Goal: Task Accomplishment & Management: Use online tool/utility

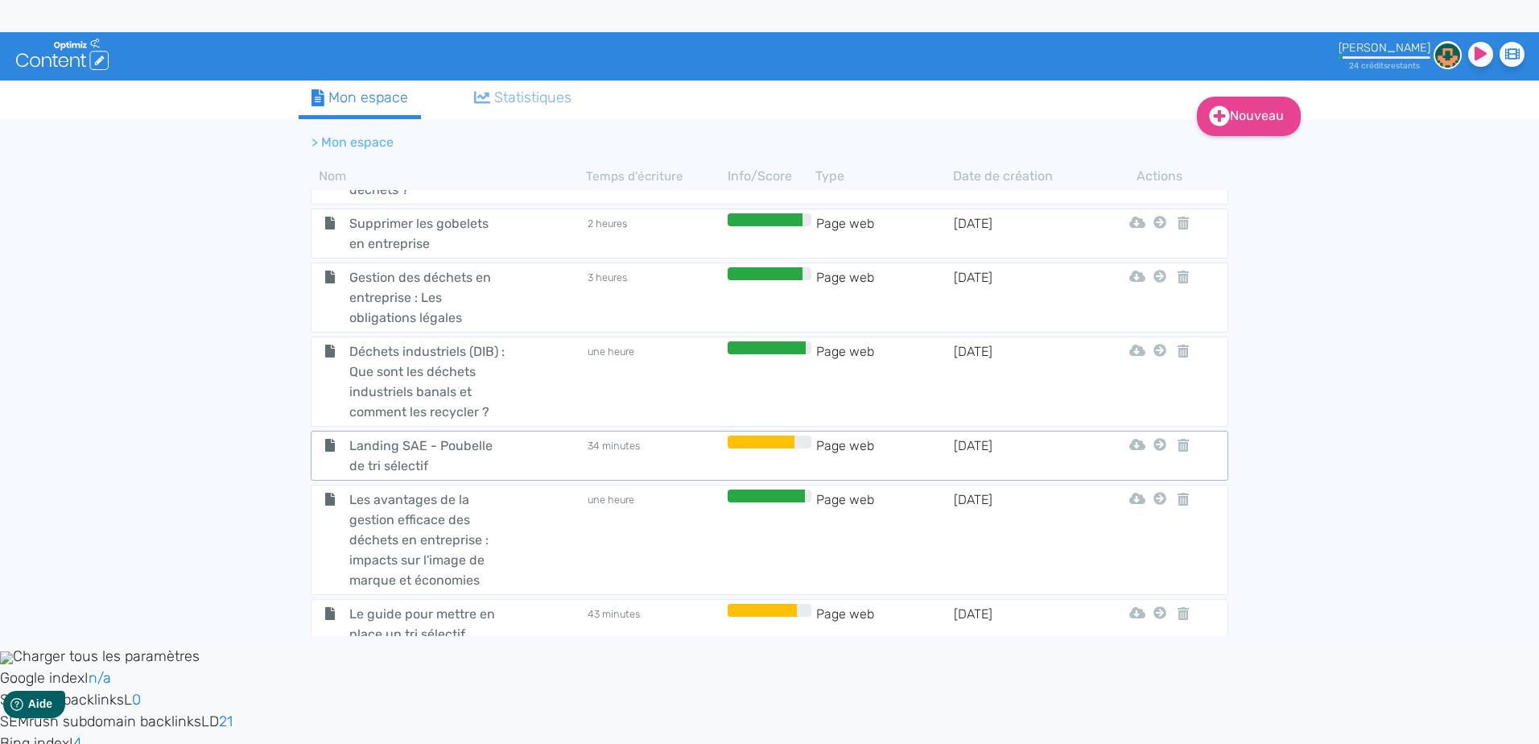
scroll to position [644, 0]
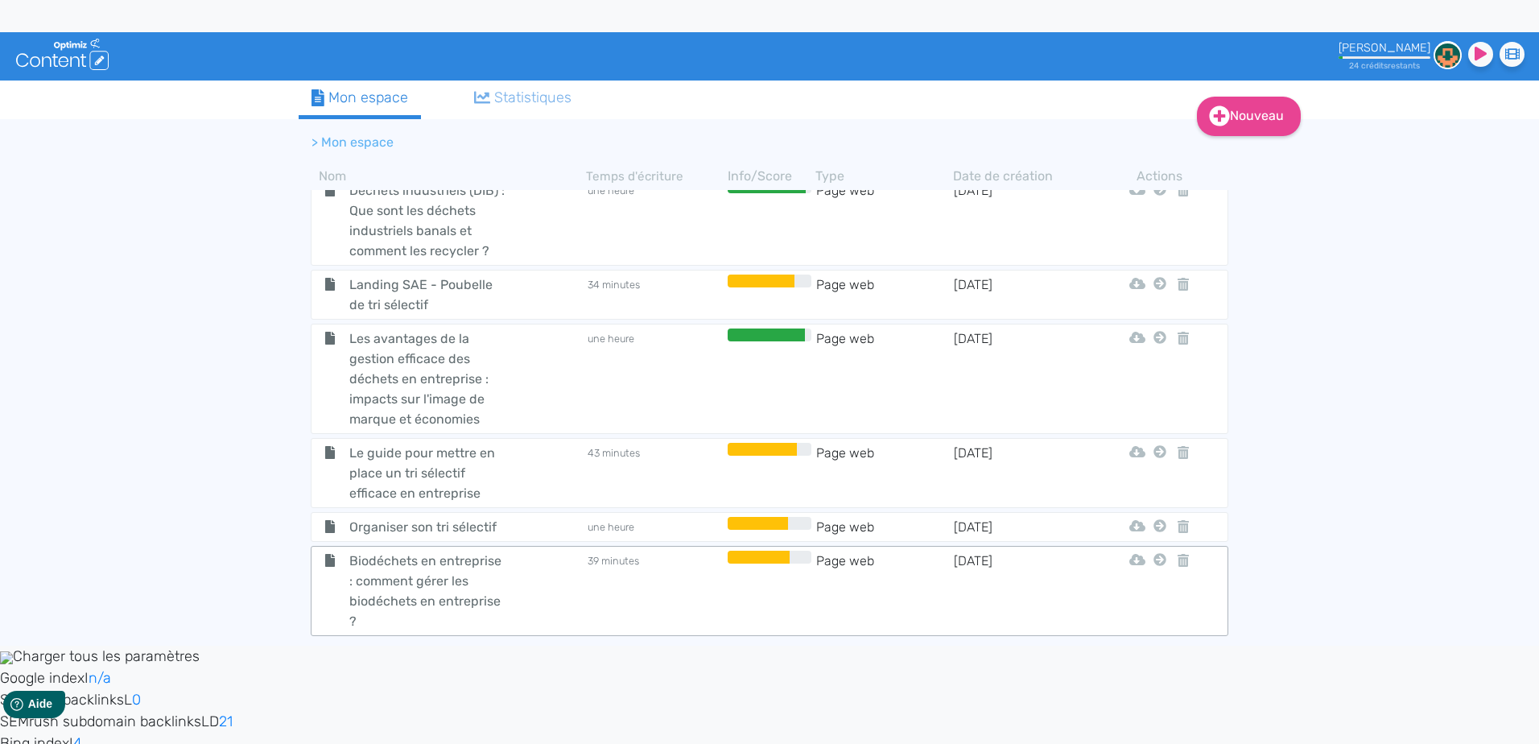
click at [655, 597] on td "39 minutes" at bounding box center [655, 590] width 138 height 80
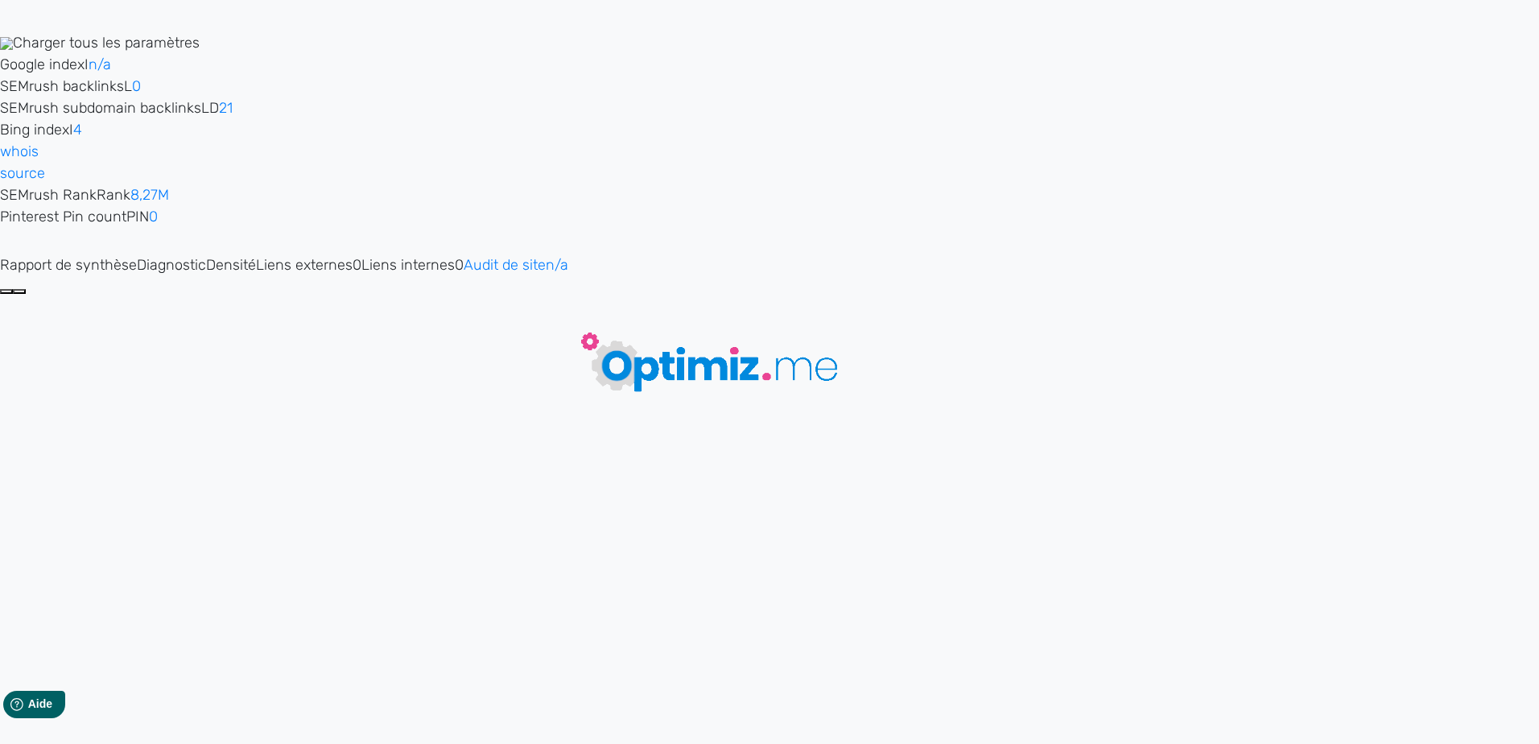
type input "Biodéchets en entreprise : comment gérer les biodéchets en entreprise ?"
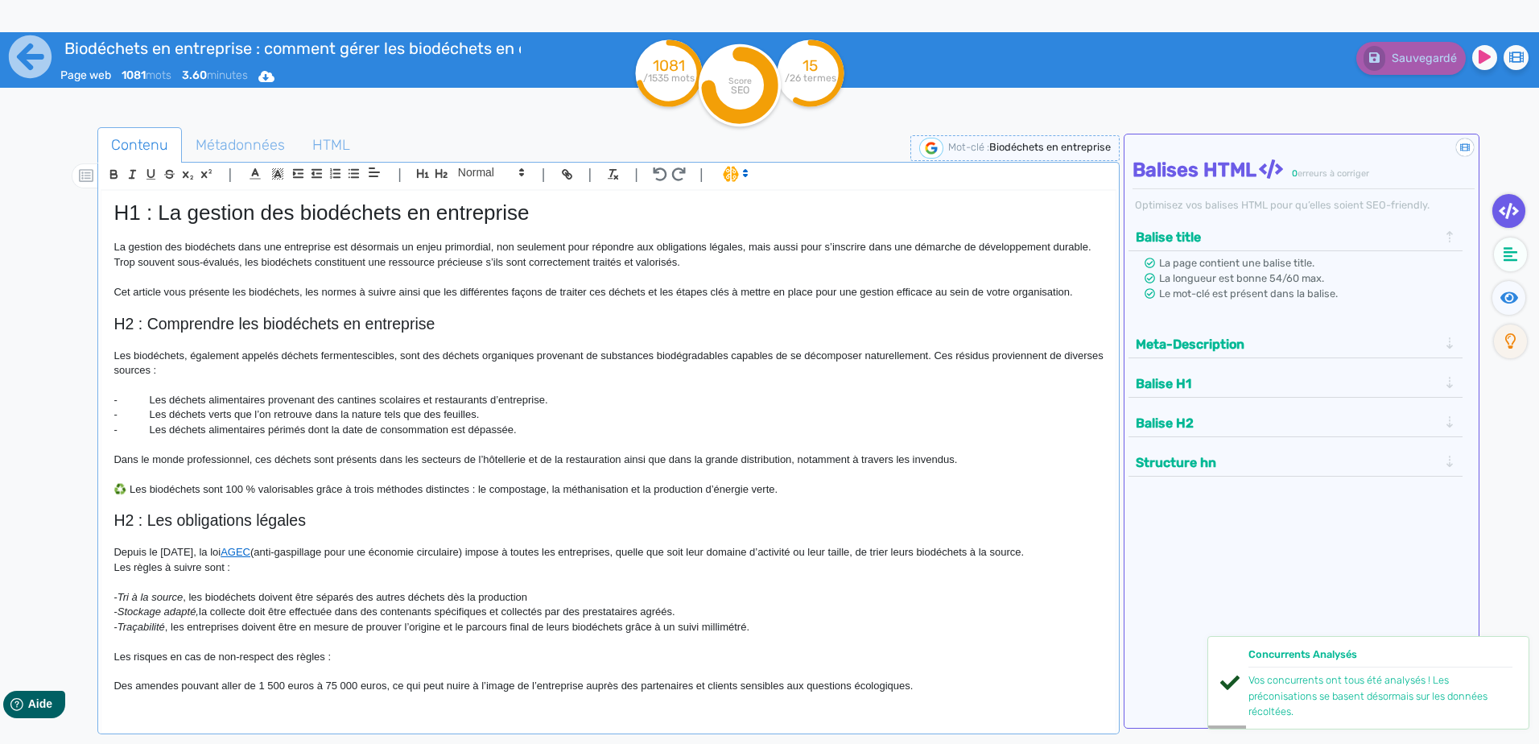
click at [682, 263] on p "La gestion des biodéchets dans une entreprise est désormais un enjeu primordial…" at bounding box center [607, 255] width 989 height 30
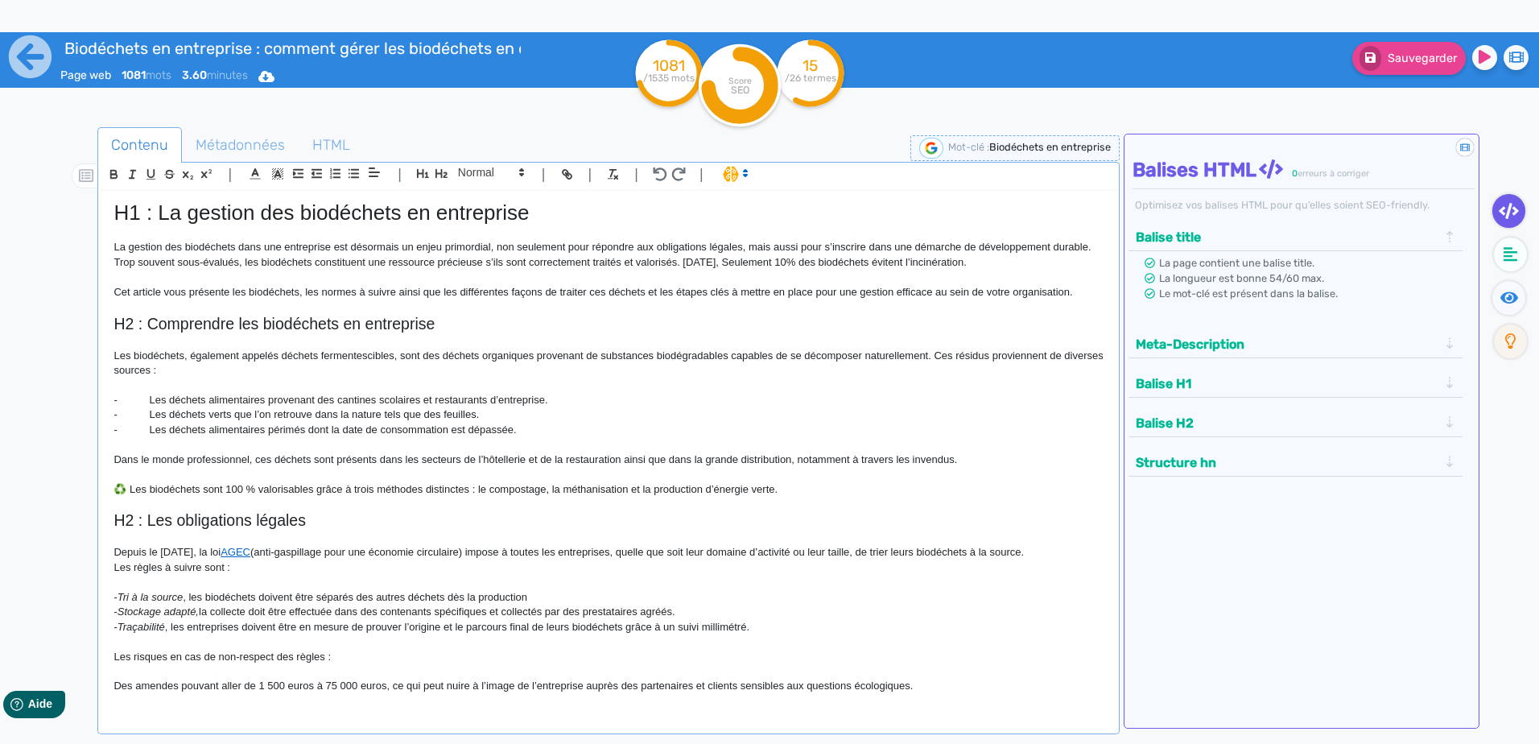
click at [1012, 260] on p "La gestion des biodéchets dans une entreprise est désormais un enjeu primordial…" at bounding box center [607, 255] width 989 height 30
click at [983, 295] on p "Cet article vous présente les biodéchets, les normes à suivre ainsi que les dif…" at bounding box center [607, 292] width 989 height 14
click at [960, 280] on p at bounding box center [607, 277] width 989 height 14
click at [955, 273] on p at bounding box center [607, 277] width 989 height 14
click at [338, 547] on p "Depuis le [DATE], la loi AGEC (anti-gaspillage pour une économie circulaire) im…" at bounding box center [607, 552] width 989 height 14
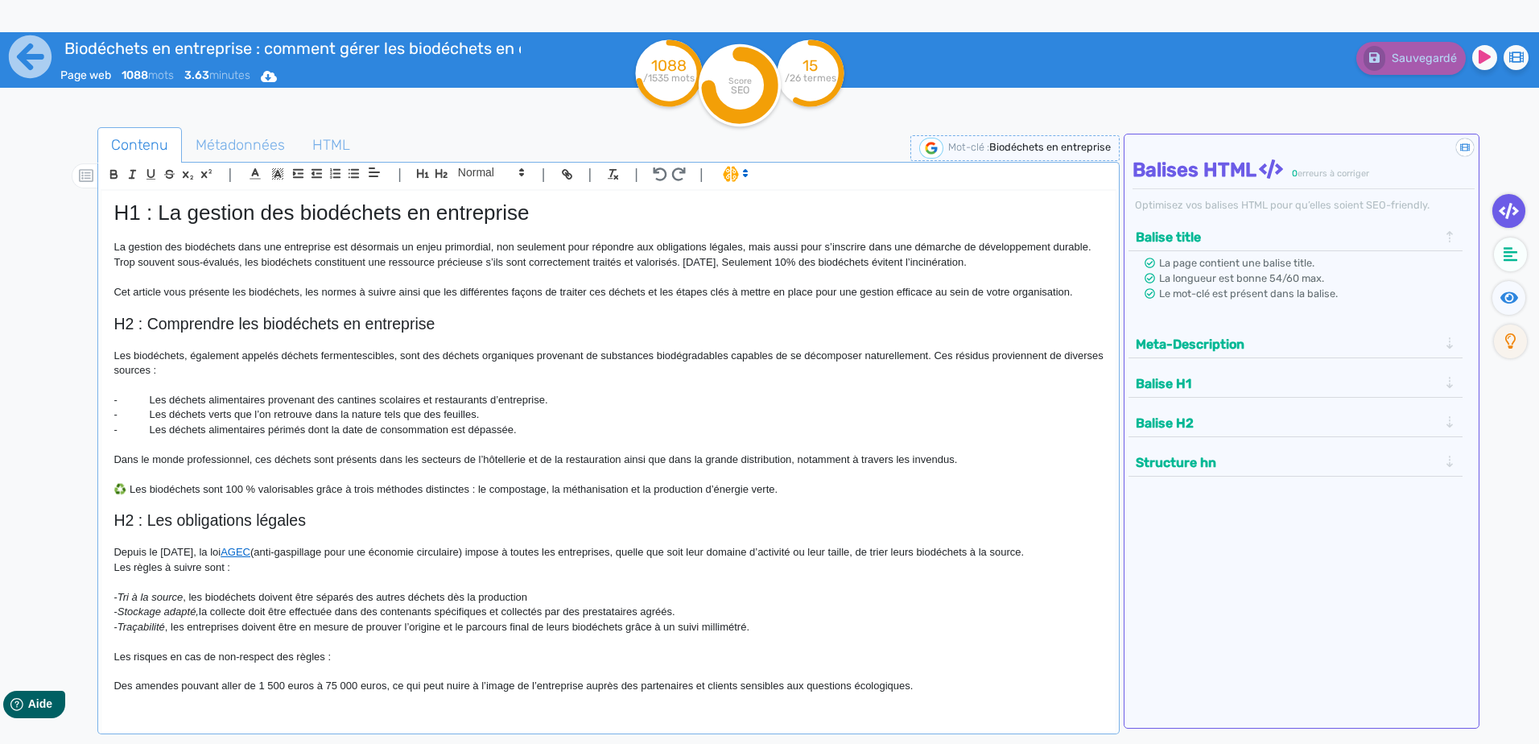
click at [806, 549] on p "Depuis le [DATE], la loi AGEC (anti-gaspillage pour une économie circulaire) im…" at bounding box center [607, 552] width 989 height 14
click at [22, 48] on icon at bounding box center [30, 56] width 43 height 43
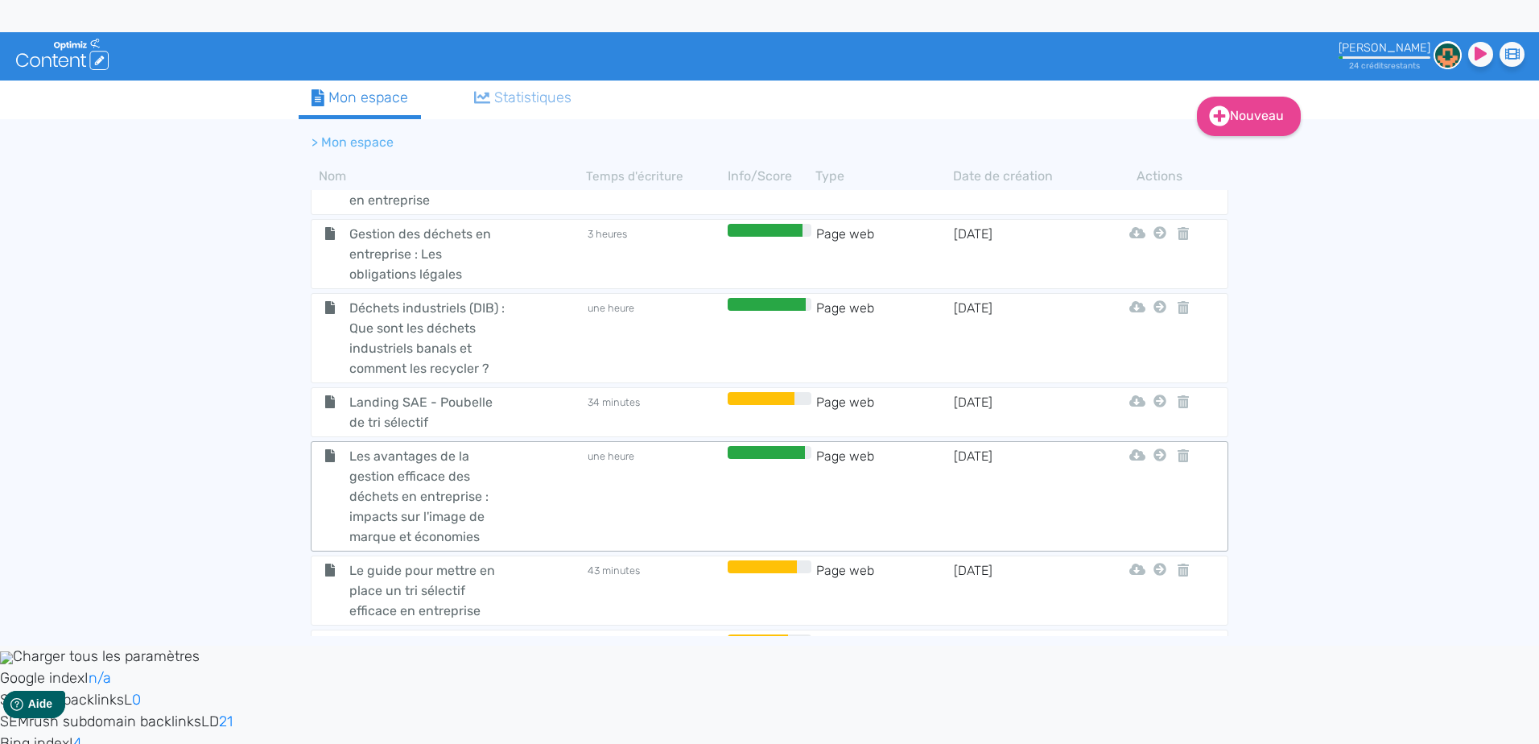
scroll to position [644, 0]
